Goal: Transaction & Acquisition: Purchase product/service

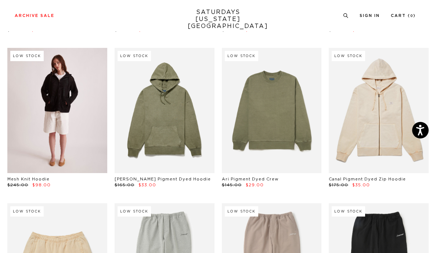
scroll to position [493, 0]
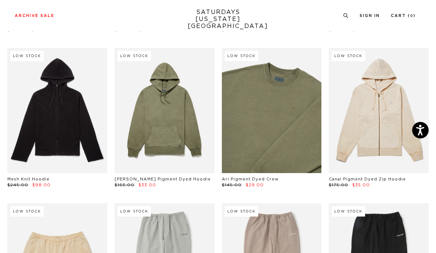
click at [249, 115] on link at bounding box center [272, 110] width 100 height 125
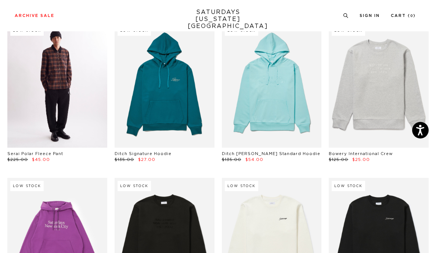
scroll to position [1419, 0]
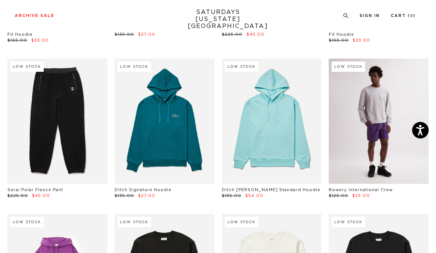
click at [339, 119] on link at bounding box center [379, 120] width 100 height 125
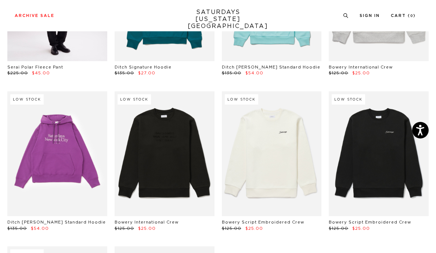
scroll to position [1553, 0]
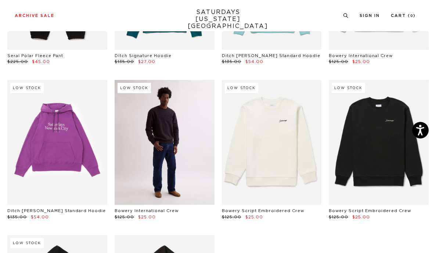
click at [151, 112] on link at bounding box center [165, 142] width 100 height 125
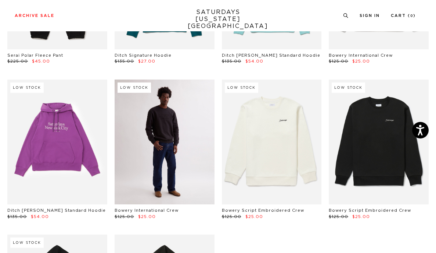
scroll to position [1554, 0]
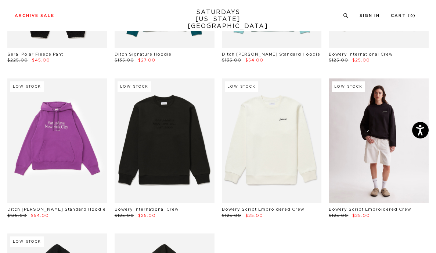
click at [372, 115] on link at bounding box center [379, 140] width 100 height 125
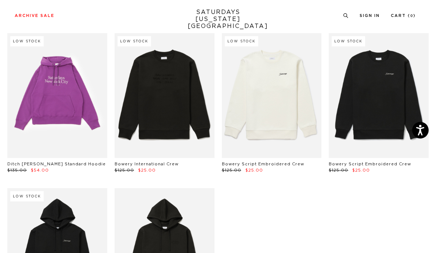
scroll to position [1561, 0]
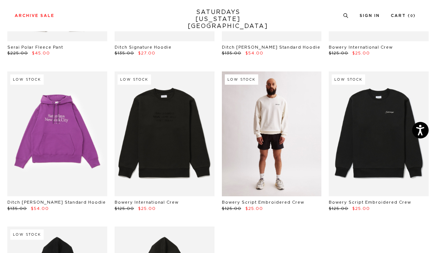
click at [267, 118] on link at bounding box center [272, 133] width 100 height 125
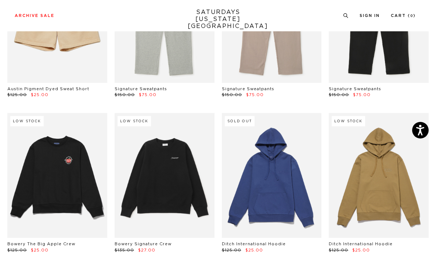
scroll to position [739, 0]
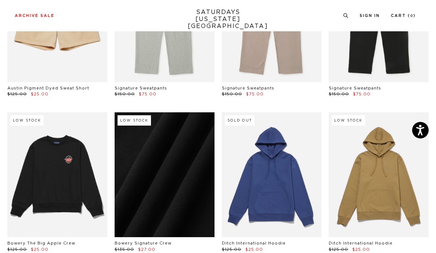
click at [167, 148] on link at bounding box center [165, 174] width 100 height 125
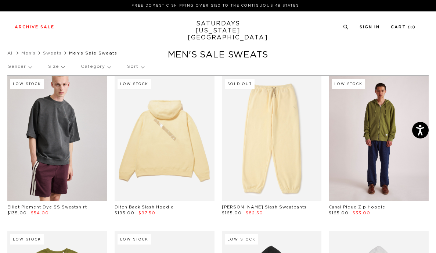
scroll to position [0, 3]
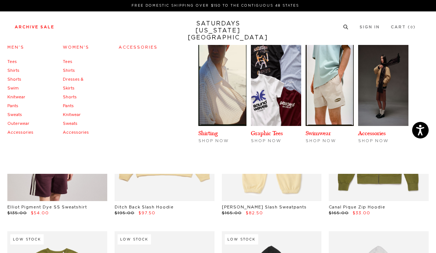
click at [13, 61] on link "Tees" at bounding box center [12, 62] width 10 height 4
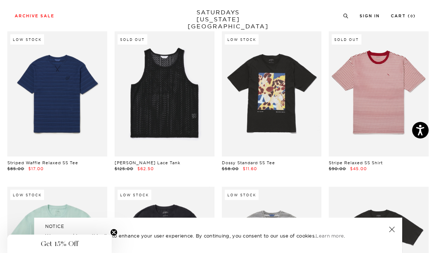
scroll to position [204, 0]
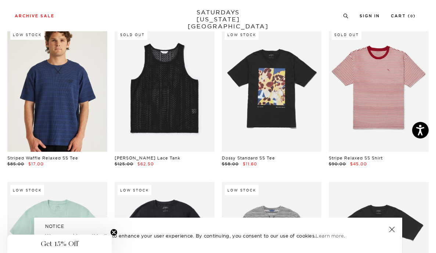
click at [54, 92] on link at bounding box center [57, 88] width 100 height 125
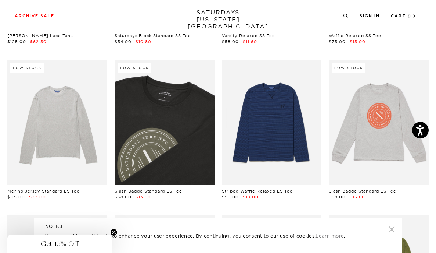
scroll to position [638, 0]
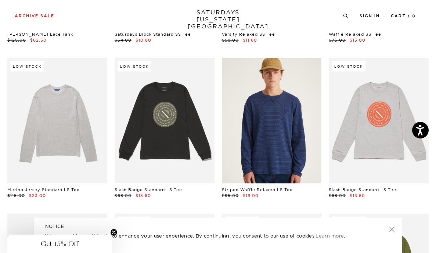
click at [261, 143] on link at bounding box center [272, 120] width 100 height 125
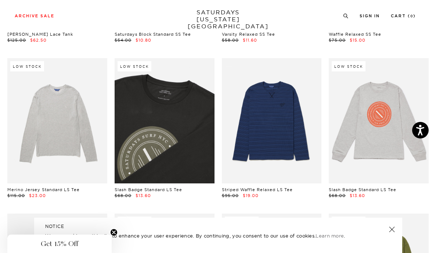
click at [148, 113] on link at bounding box center [165, 120] width 100 height 125
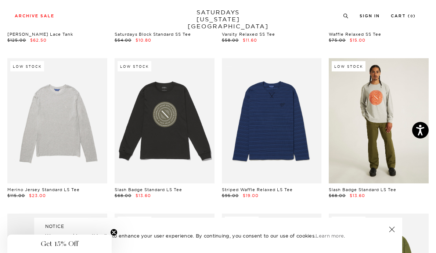
click at [351, 136] on link at bounding box center [379, 120] width 100 height 125
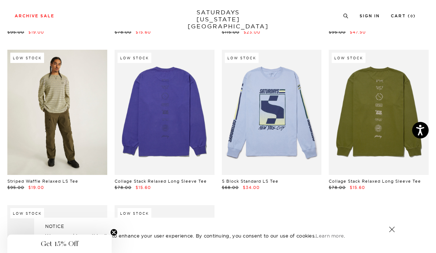
scroll to position [957, 2]
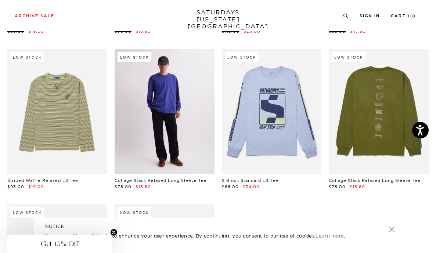
click at [165, 120] on link at bounding box center [165, 111] width 100 height 125
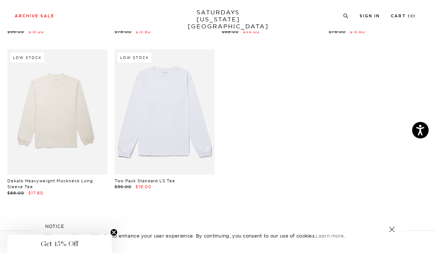
scroll to position [1112, 3]
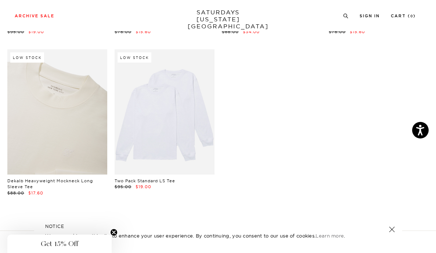
click at [58, 99] on link at bounding box center [57, 111] width 100 height 125
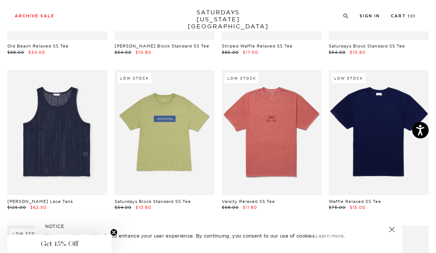
scroll to position [470, 3]
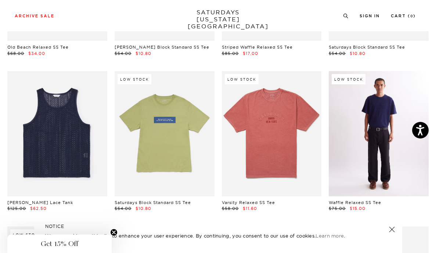
click at [379, 158] on link at bounding box center [379, 133] width 100 height 125
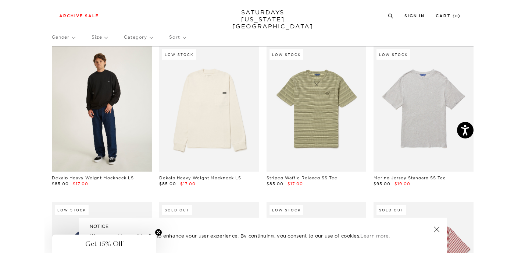
scroll to position [30, 4]
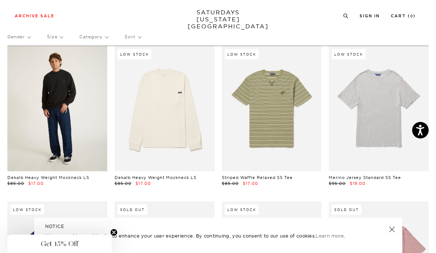
click at [55, 91] on link at bounding box center [57, 108] width 100 height 125
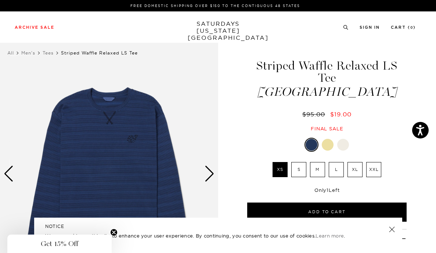
click at [357, 162] on label "XL" at bounding box center [355, 169] width 15 height 15
click at [0, 0] on input "XL" at bounding box center [0, 0] width 0 height 0
click at [378, 162] on label "XXL" at bounding box center [374, 169] width 15 height 15
click at [0, 0] on input "XXL" at bounding box center [0, 0] width 0 height 0
click at [351, 162] on label "XL" at bounding box center [355, 169] width 15 height 15
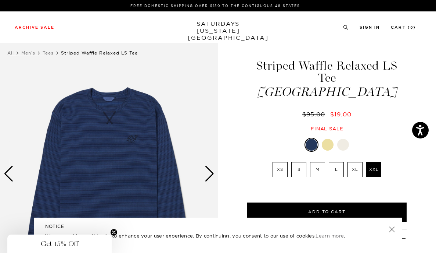
click at [0, 0] on input "XL" at bounding box center [0, 0] width 0 height 0
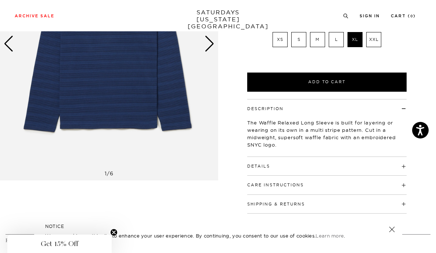
scroll to position [132, 0]
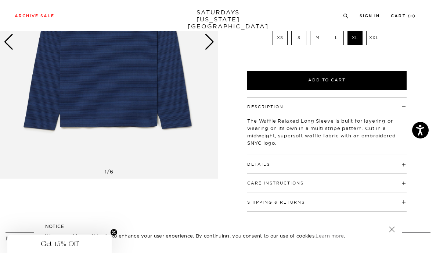
click at [406, 174] on h4 "Care Instructions" at bounding box center [327, 180] width 160 height 12
